Goal: Check status

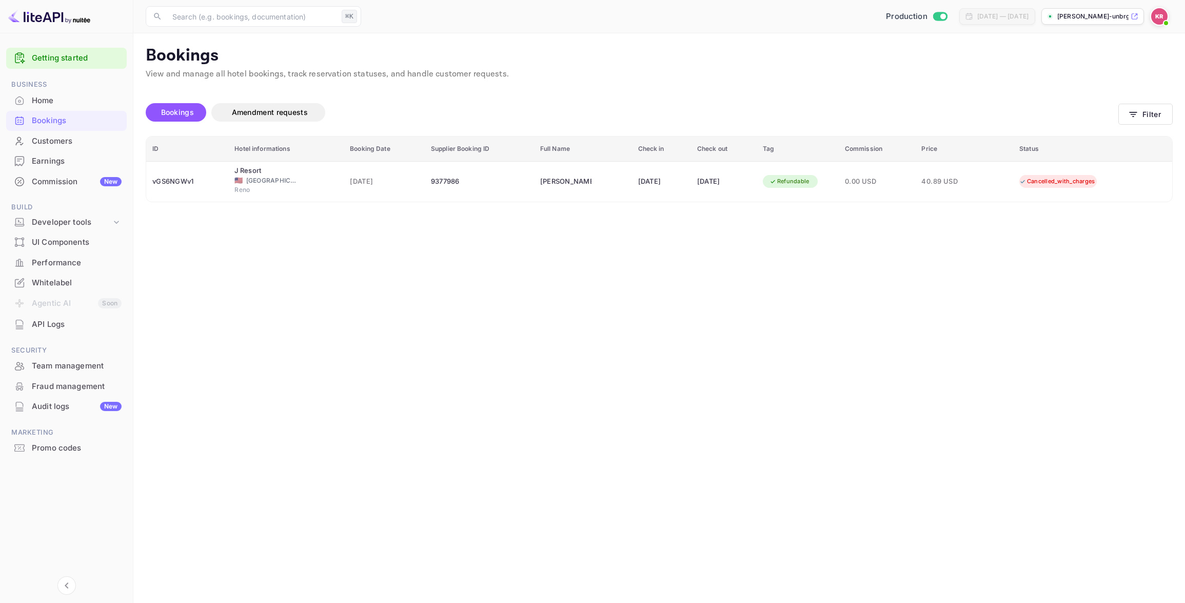
click at [58, 80] on span "Business" at bounding box center [66, 84] width 121 height 11
click at [68, 147] on div "Customers" at bounding box center [66, 141] width 121 height 20
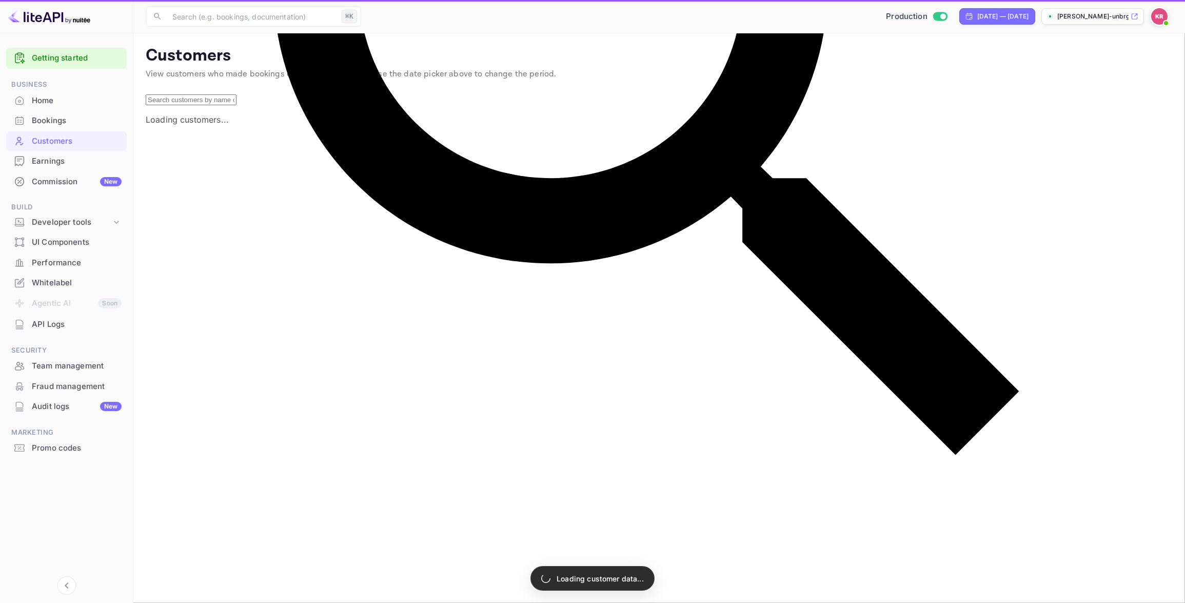
click at [70, 141] on div "Customers" at bounding box center [77, 141] width 90 height 12
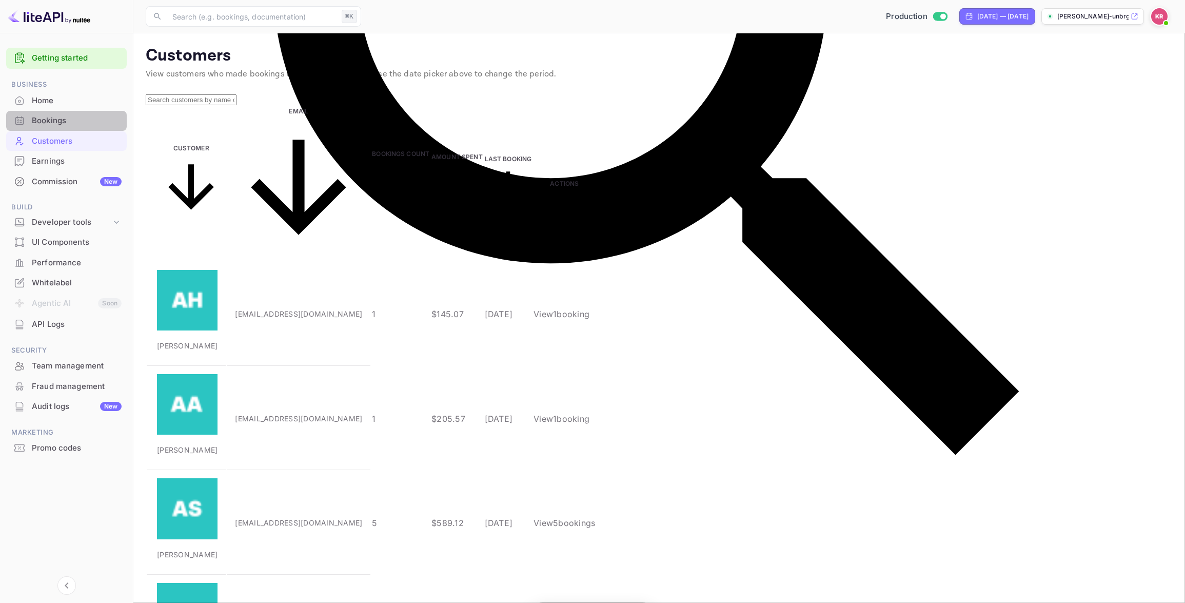
click at [66, 122] on div "Bookings" at bounding box center [77, 121] width 90 height 12
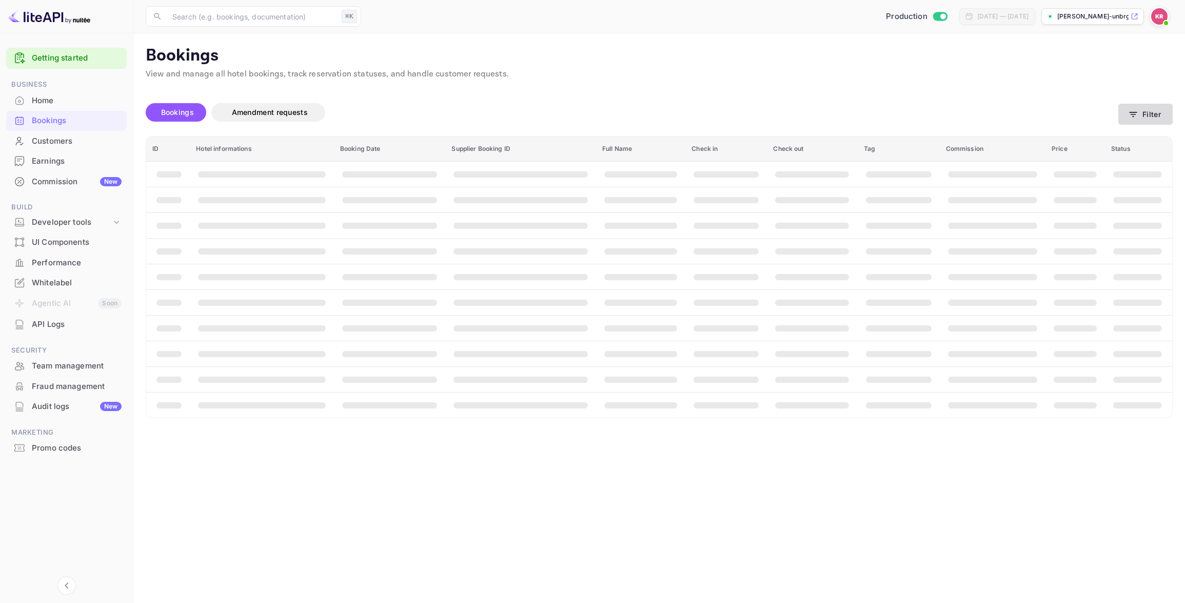
click at [1146, 118] on button "Filter" at bounding box center [1145, 114] width 54 height 21
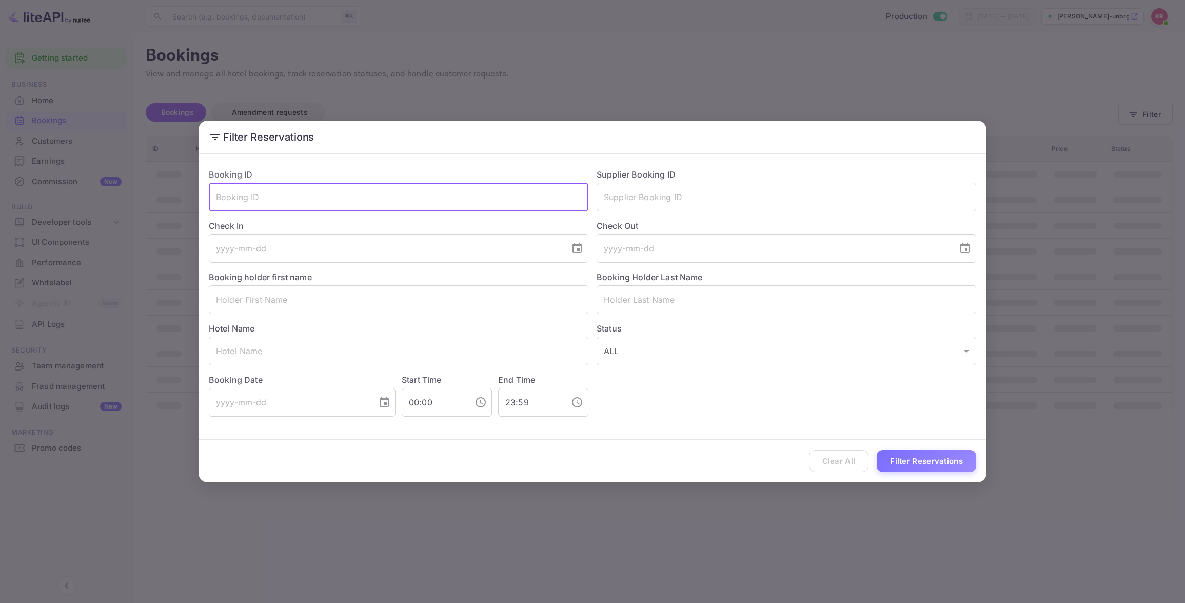
click at [224, 205] on input "text" at bounding box center [399, 197] width 380 height 29
paste input "UNNDasOOJ"
click at [220, 196] on input "UNNDasOOJ" at bounding box center [399, 197] width 380 height 29
type input "UNNDasOOJ"
click at [920, 463] on button "Filter Reservations" at bounding box center [927, 461] width 100 height 22
